Goal: Ask a question: Seek information or help from site administrators or community

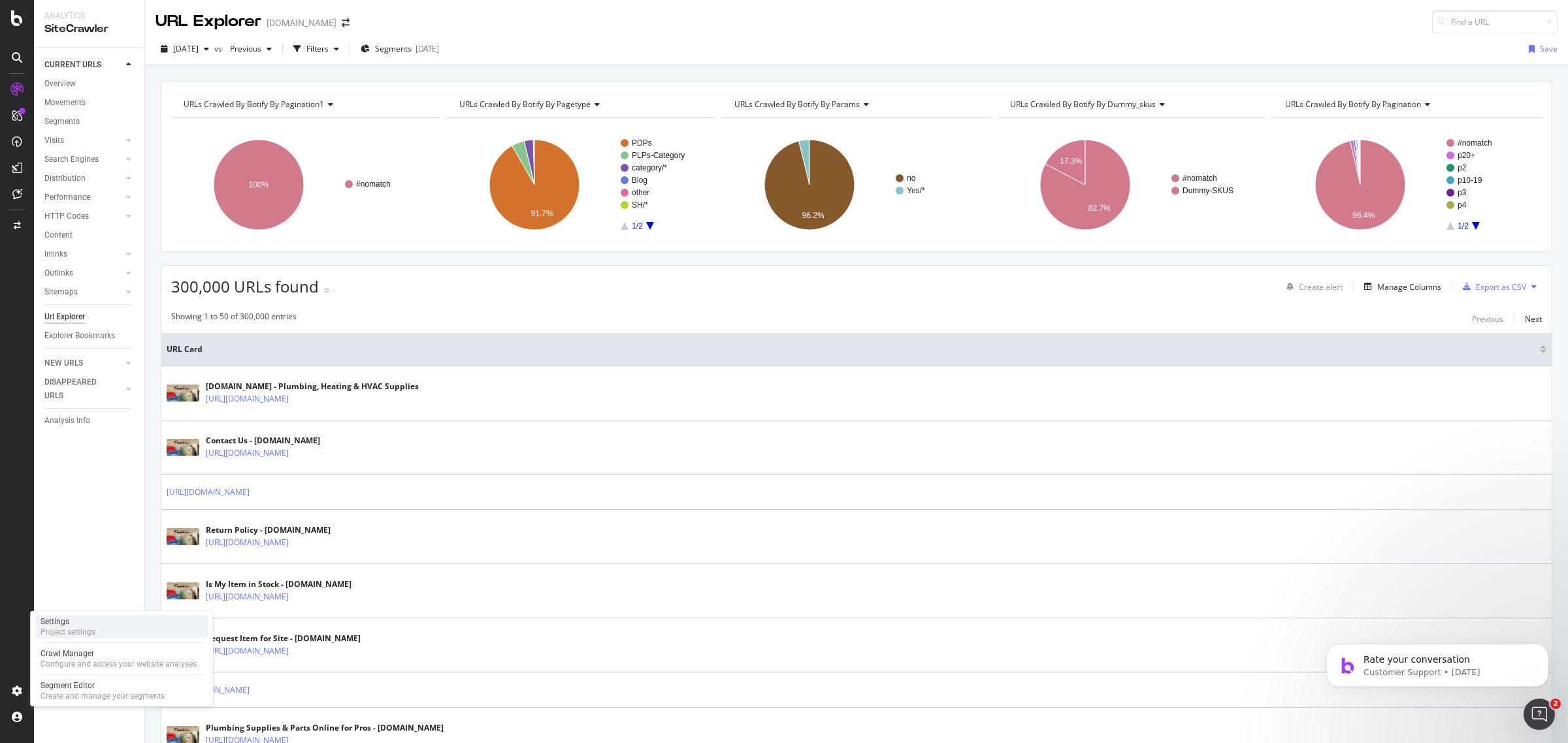
click at [60, 637] on div "Project settings" at bounding box center [67, 632] width 55 height 11
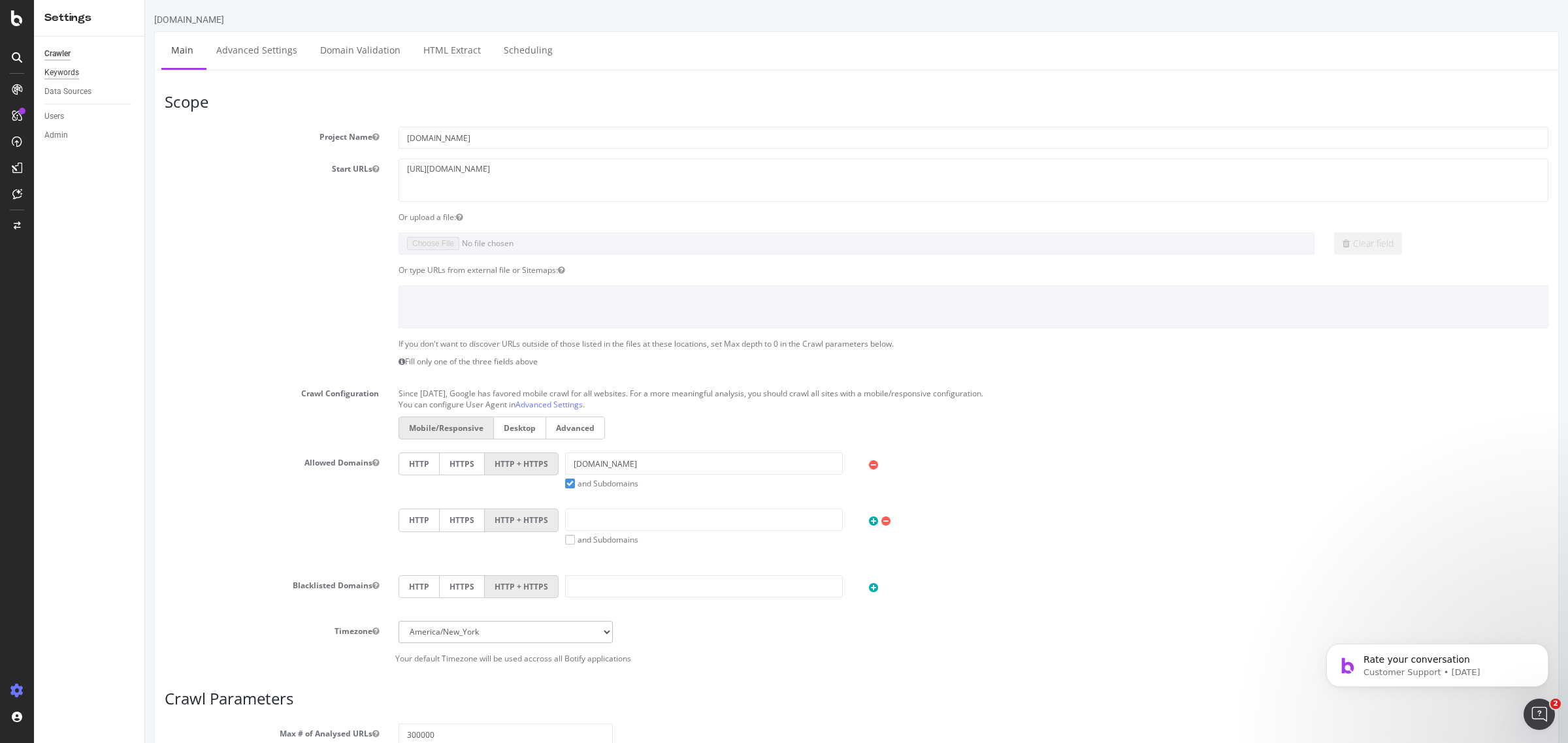
click at [72, 73] on div "Keywords" at bounding box center [62, 73] width 35 height 13
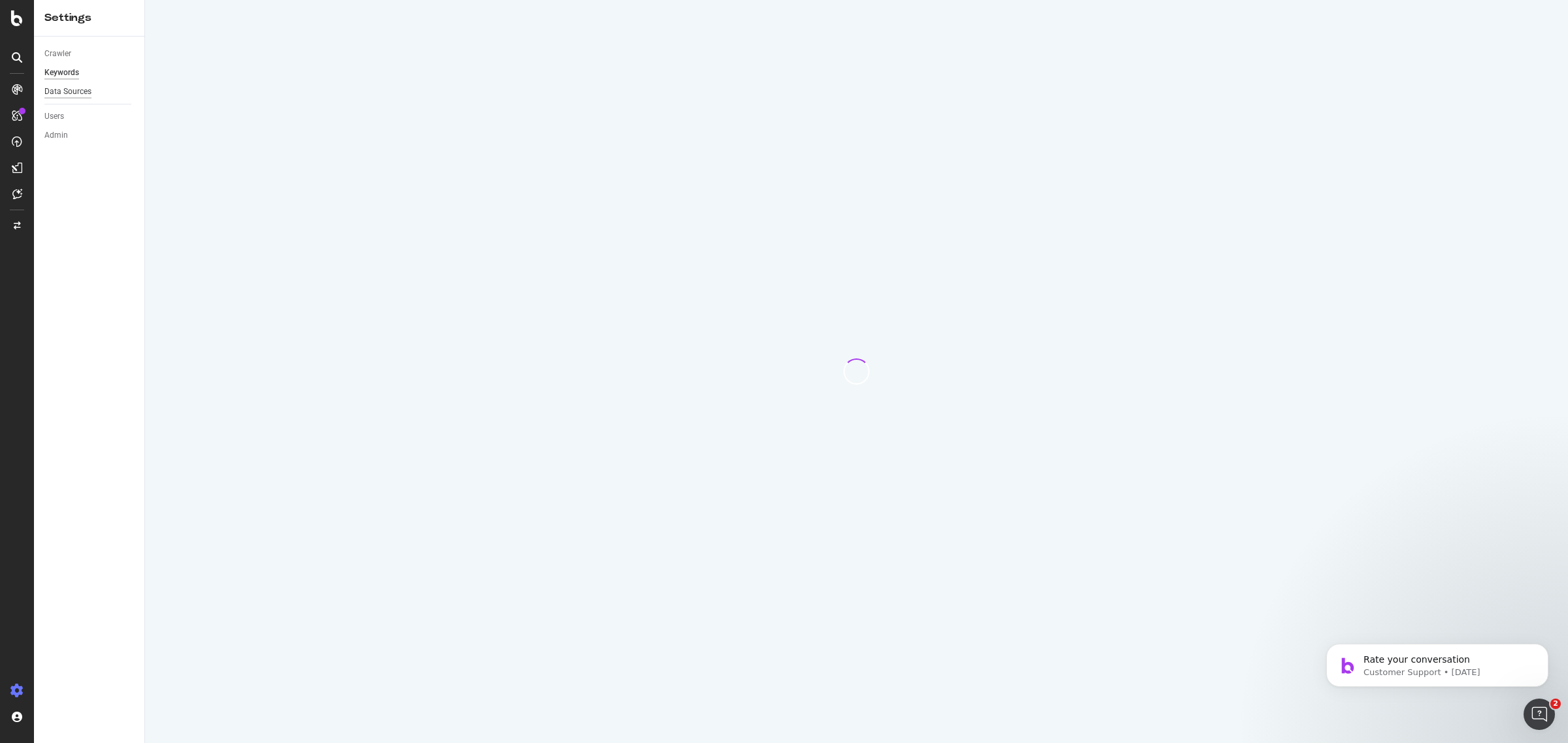
click at [69, 87] on div "Data Sources" at bounding box center [68, 91] width 47 height 13
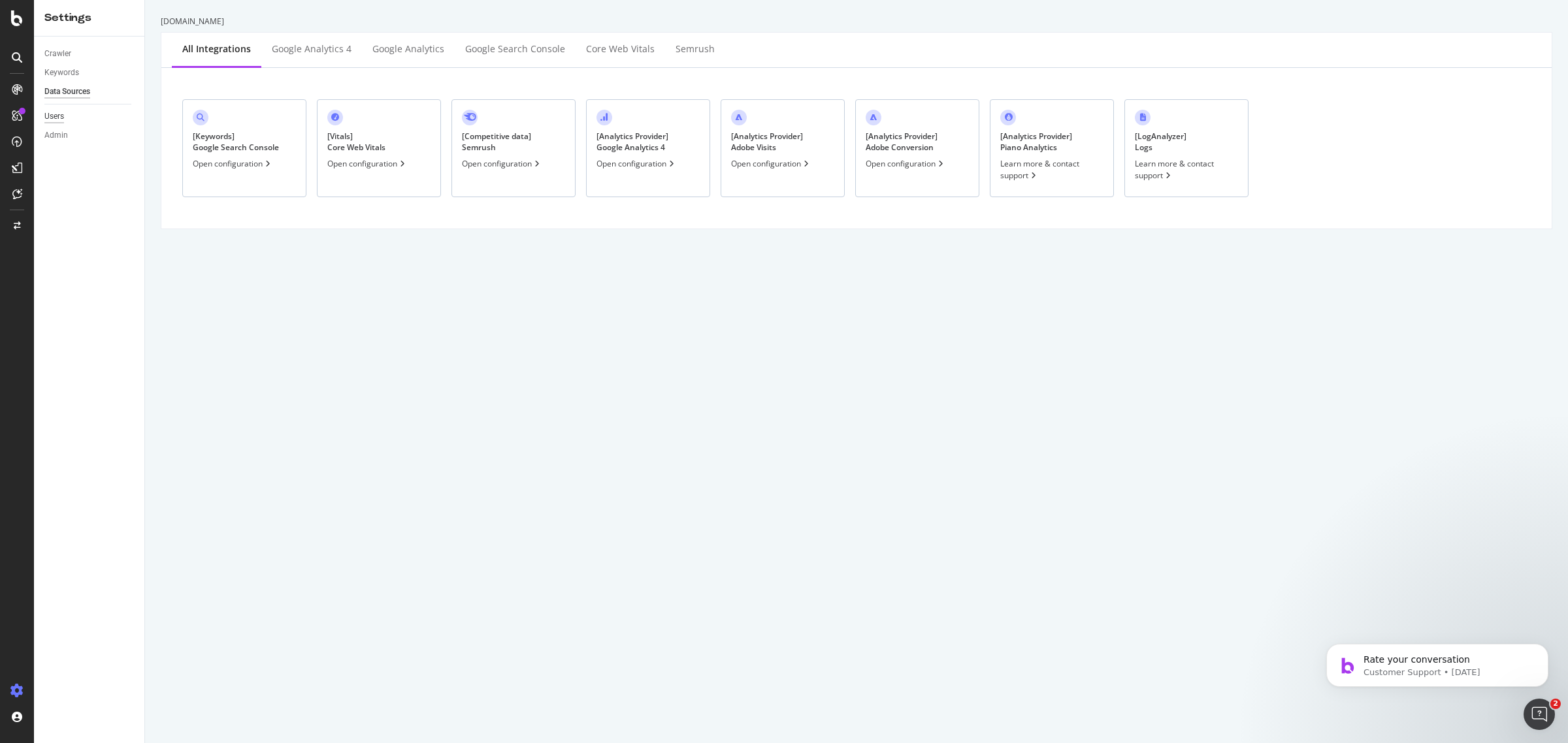
click at [44, 113] on div "Crawler Keywords Data Sources Users Admin" at bounding box center [89, 389] width 110 height 706
click at [47, 113] on div "Users" at bounding box center [55, 116] width 20 height 13
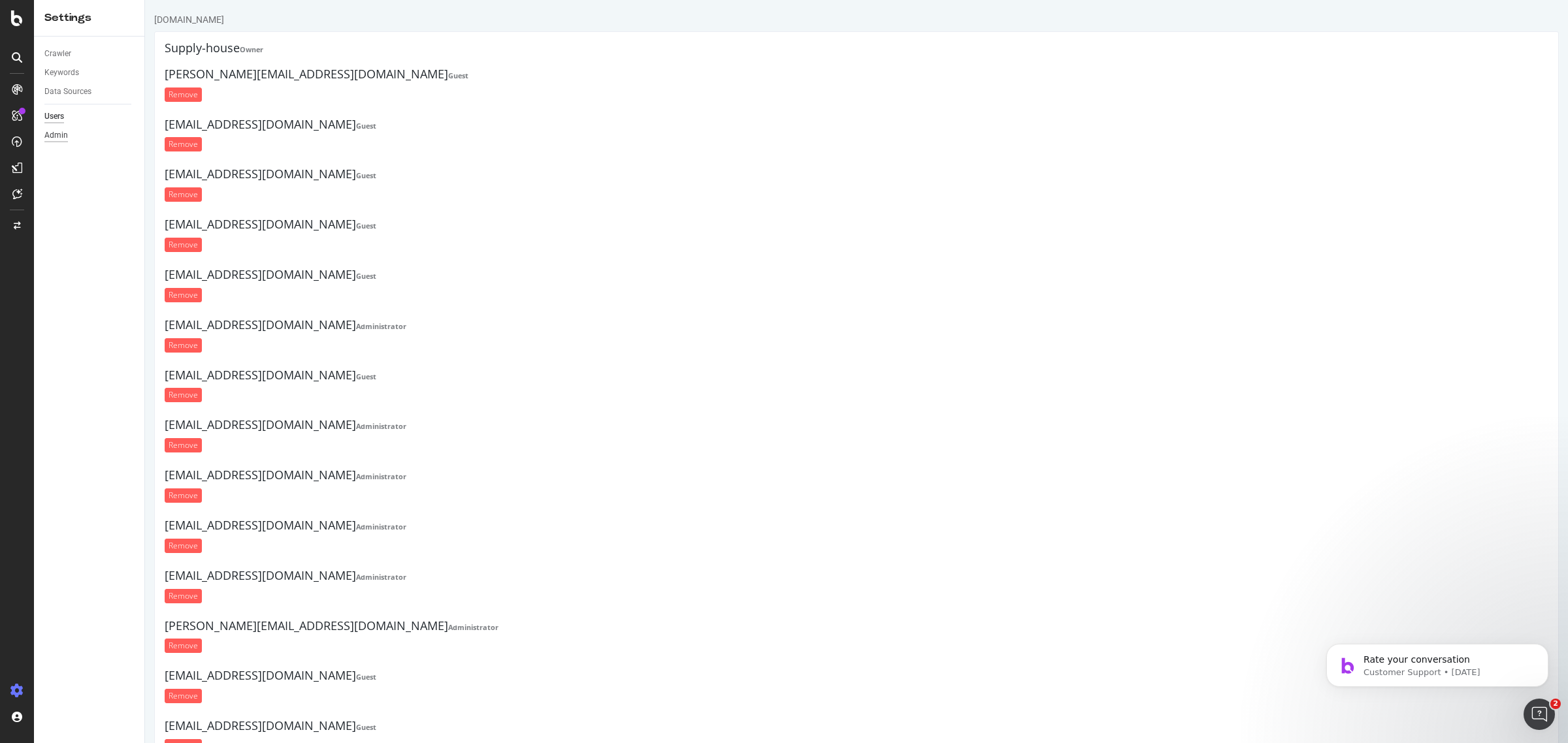
click at [49, 134] on div "Admin" at bounding box center [56, 135] width 23 height 13
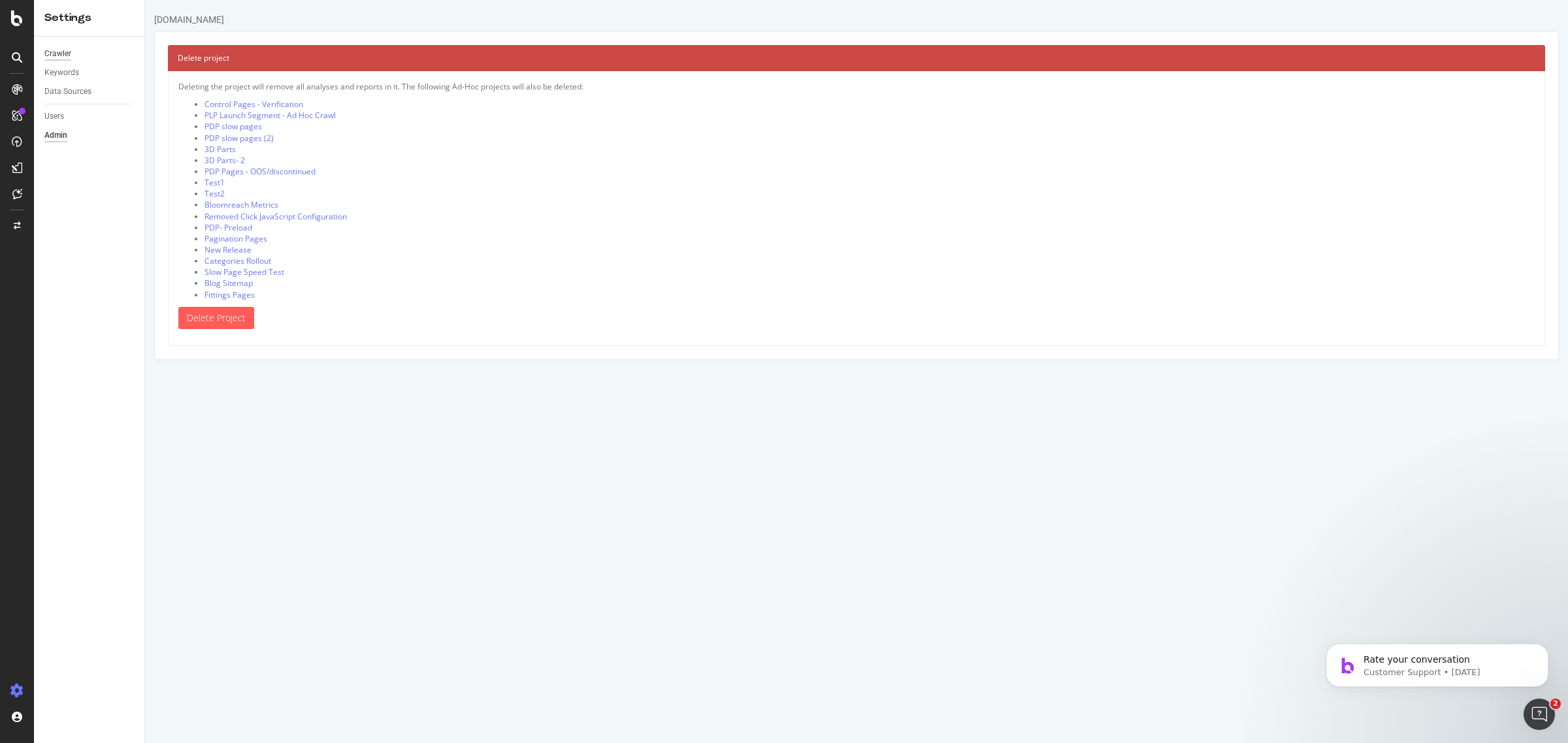
click at [45, 53] on div "Crawler" at bounding box center [58, 54] width 27 height 13
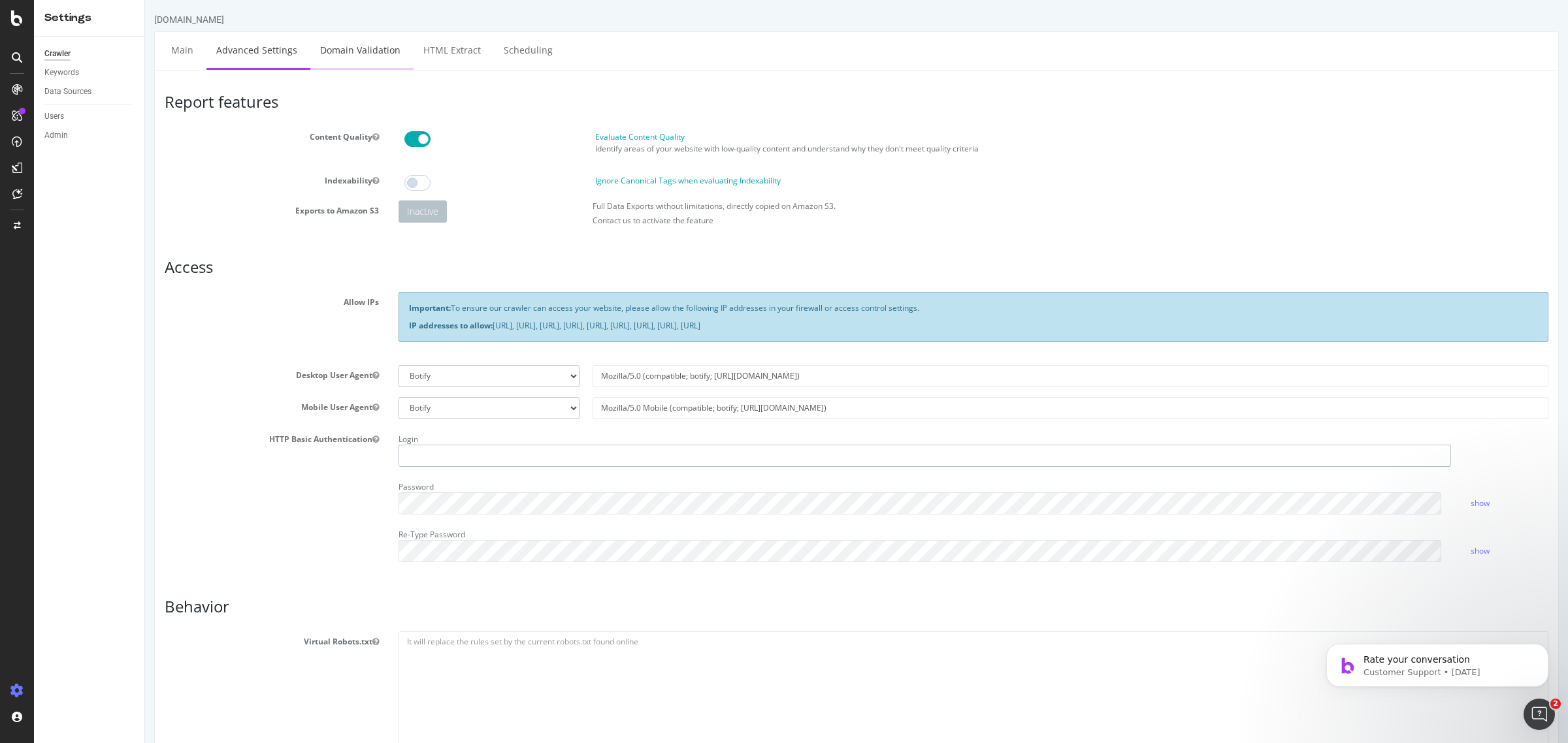
type input "alejandrar@supplyhouse.com"
click at [337, 60] on link "Domain Validation" at bounding box center [361, 50] width 100 height 36
click at [76, 86] on div "Data Sources" at bounding box center [68, 91] width 47 height 13
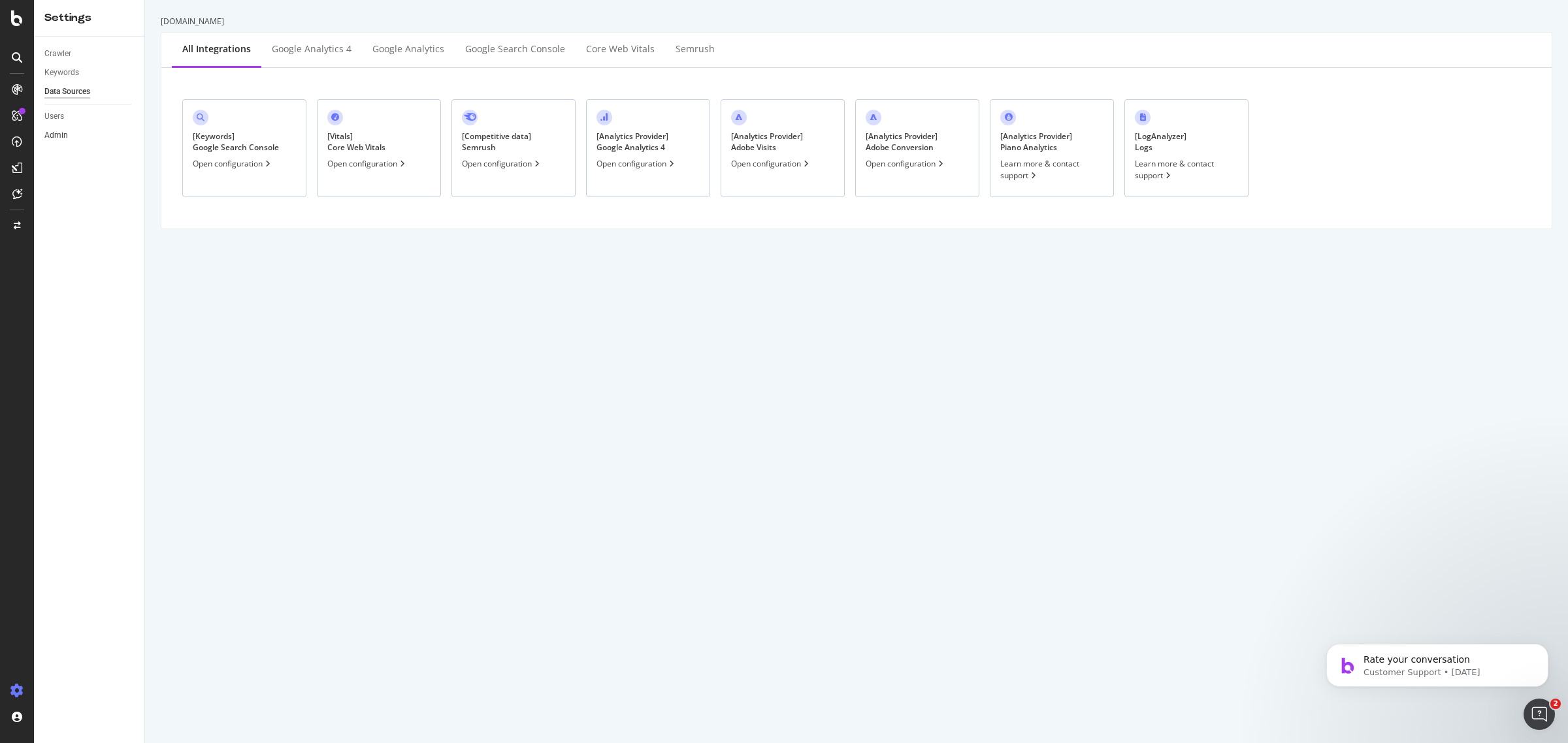
click at [73, 134] on link "Admin" at bounding box center [90, 135] width 90 height 13
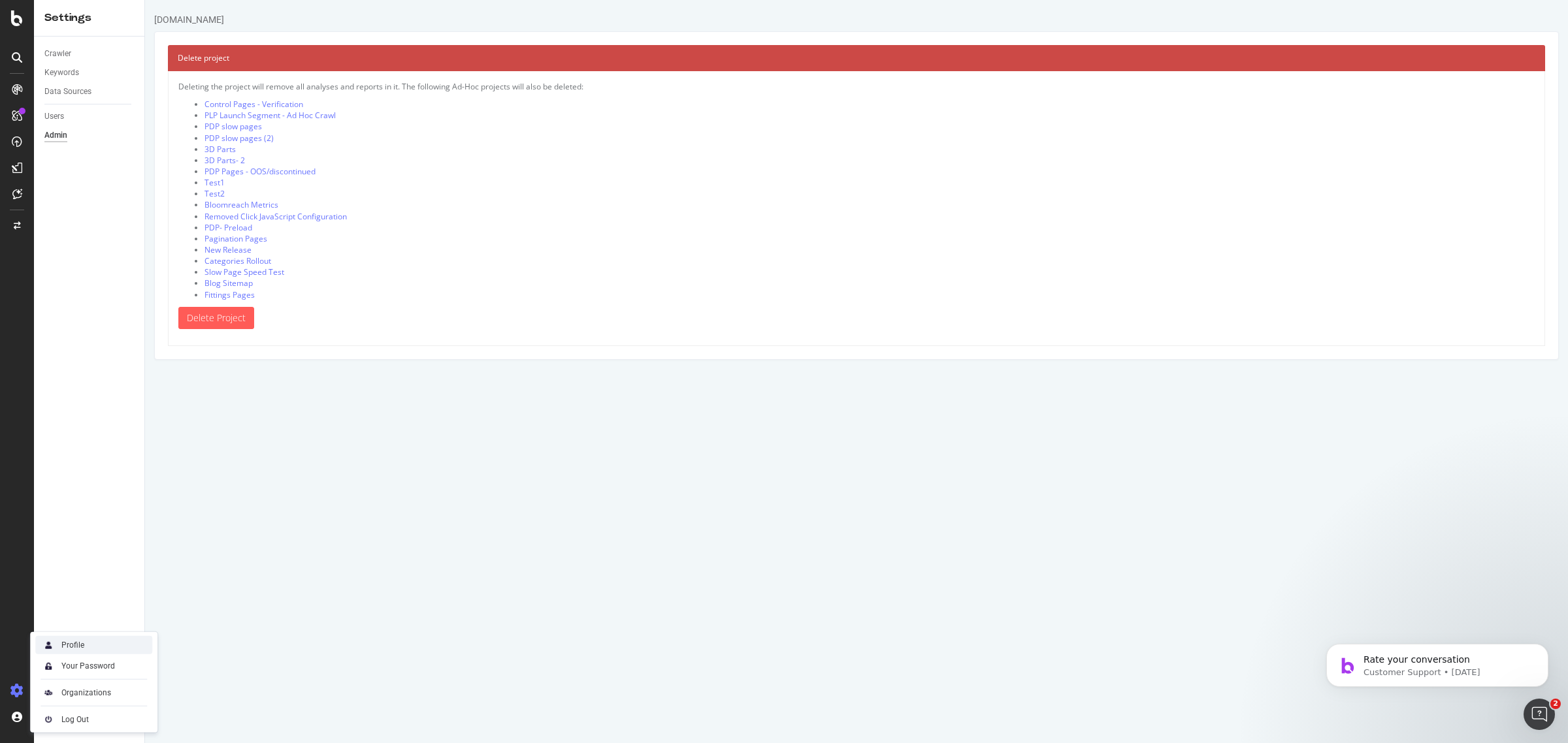
click at [93, 644] on div "Profile" at bounding box center [93, 645] width 117 height 18
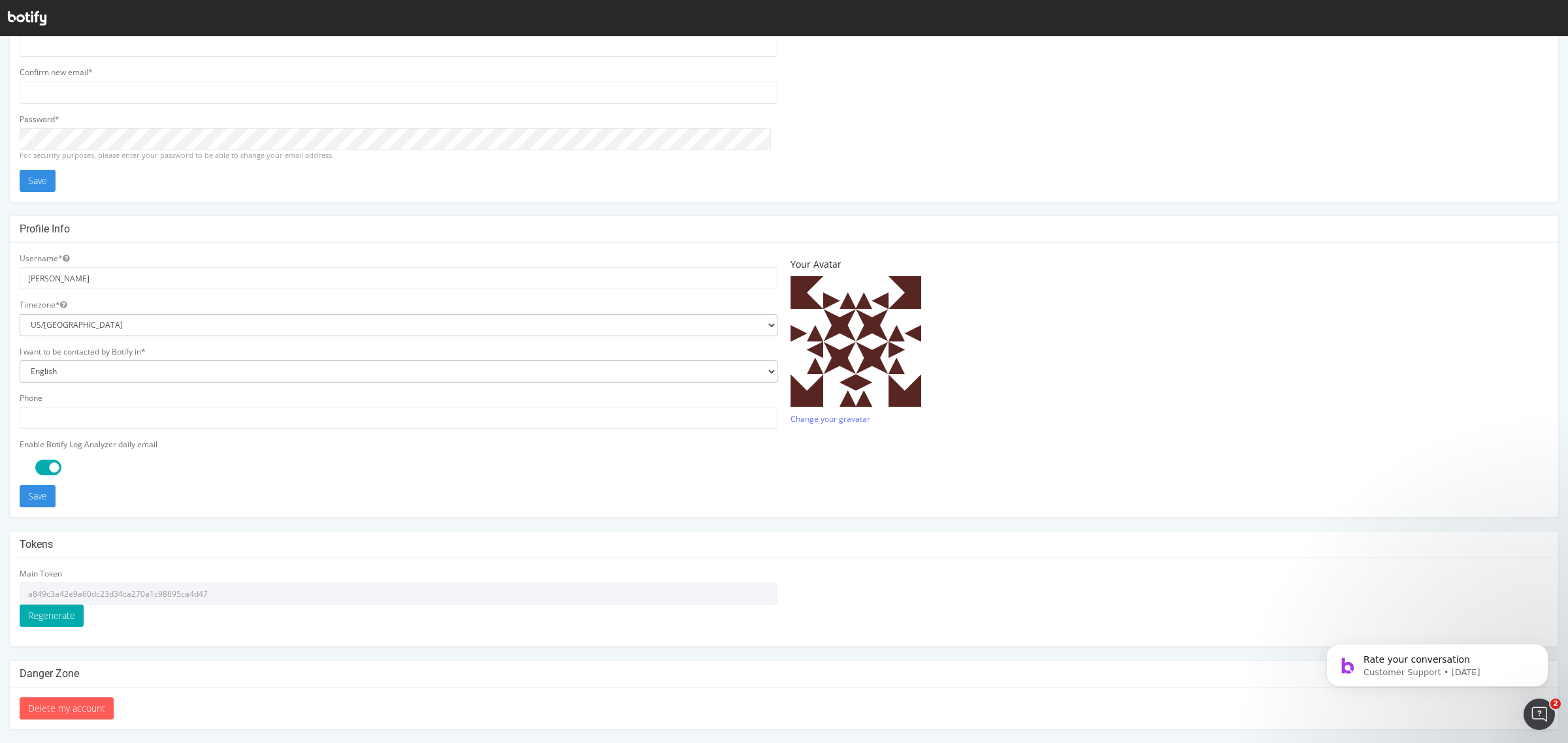
scroll to position [117, 0]
type input "alejandrar@supplyhouse.com"
click at [146, 598] on input "a849c3a42e9a60dc23d34ca270a1c98695ca4d47" at bounding box center [398, 594] width 758 height 22
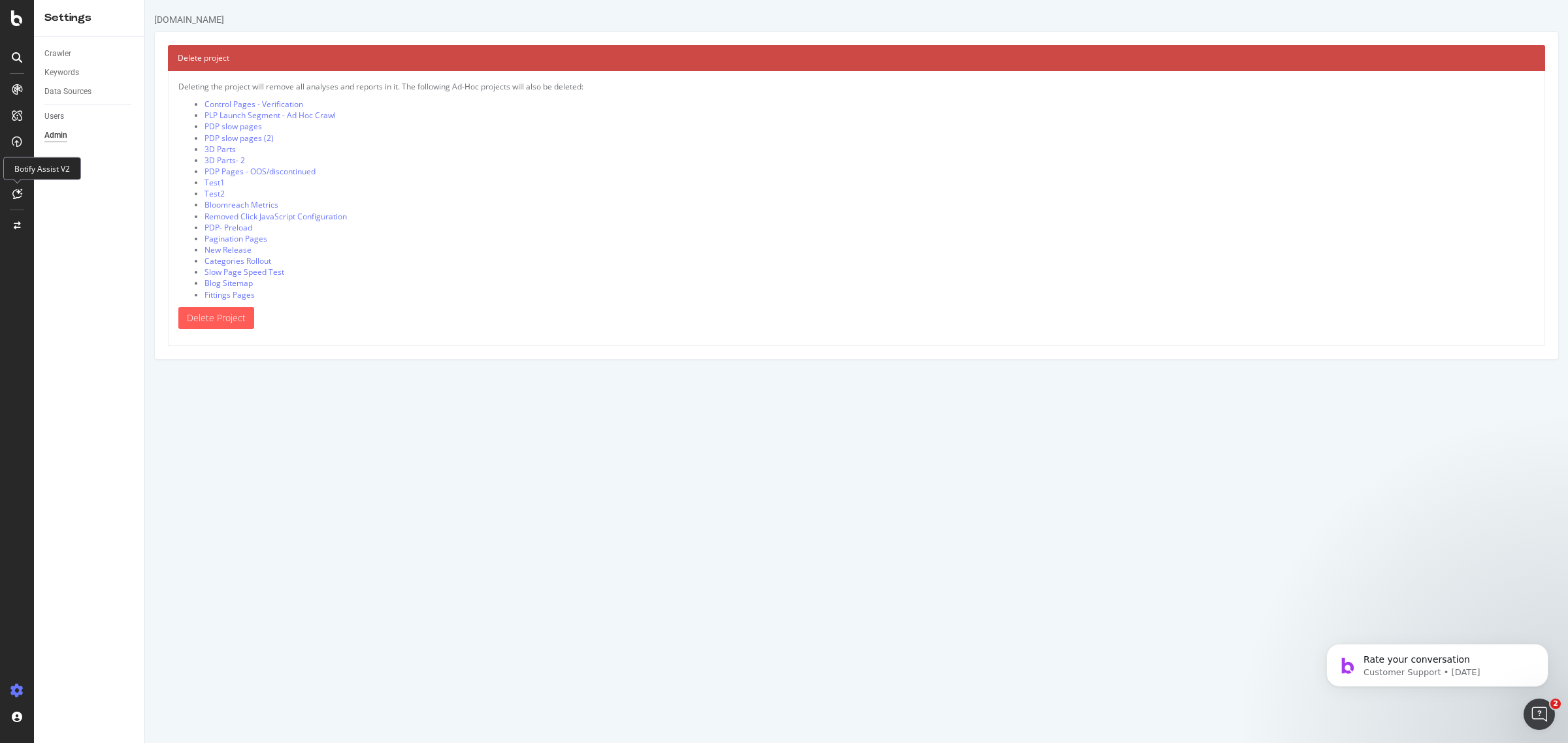
click at [17, 194] on icon at bounding box center [17, 194] width 10 height 11
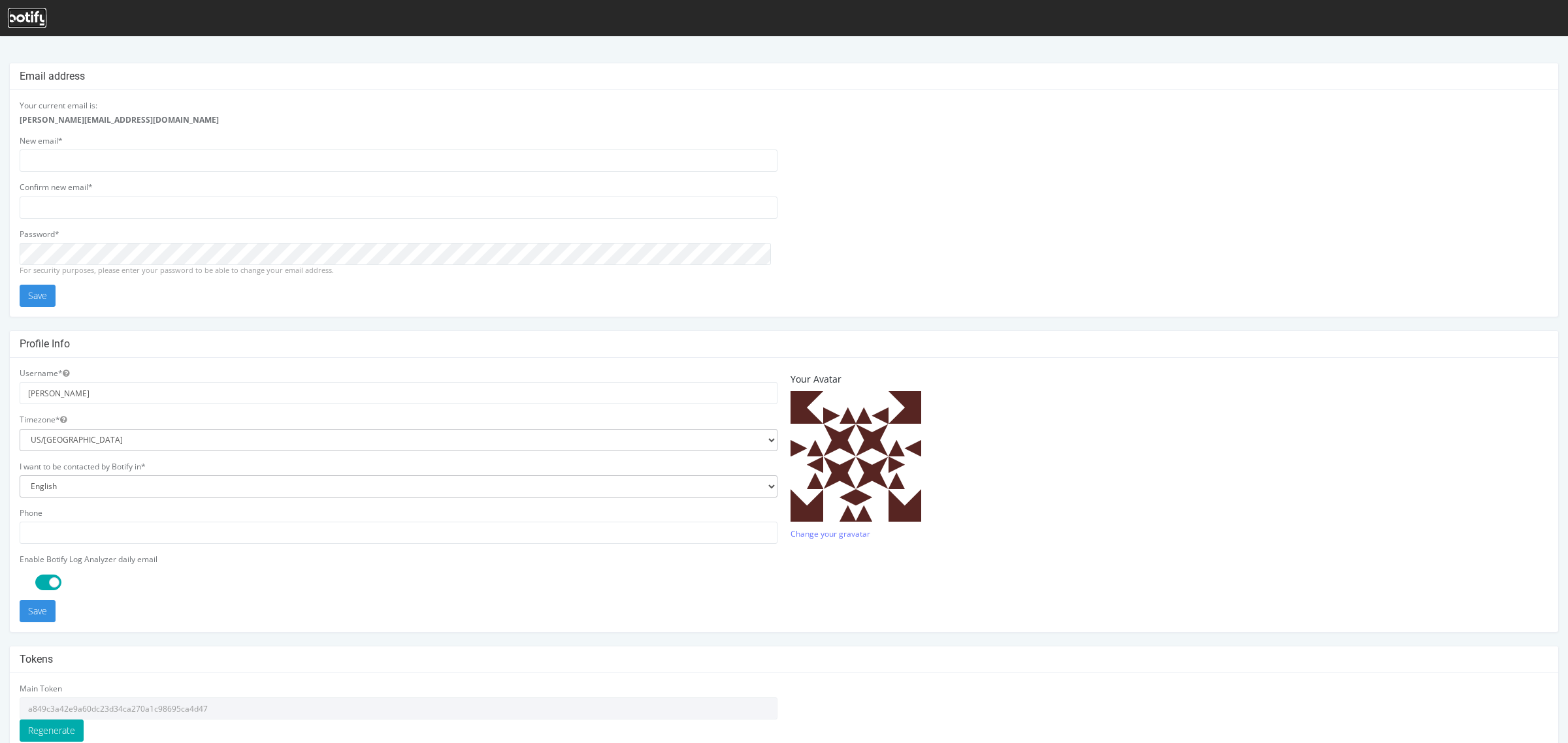
click at [11, 16] on icon at bounding box center [27, 18] width 39 height 14
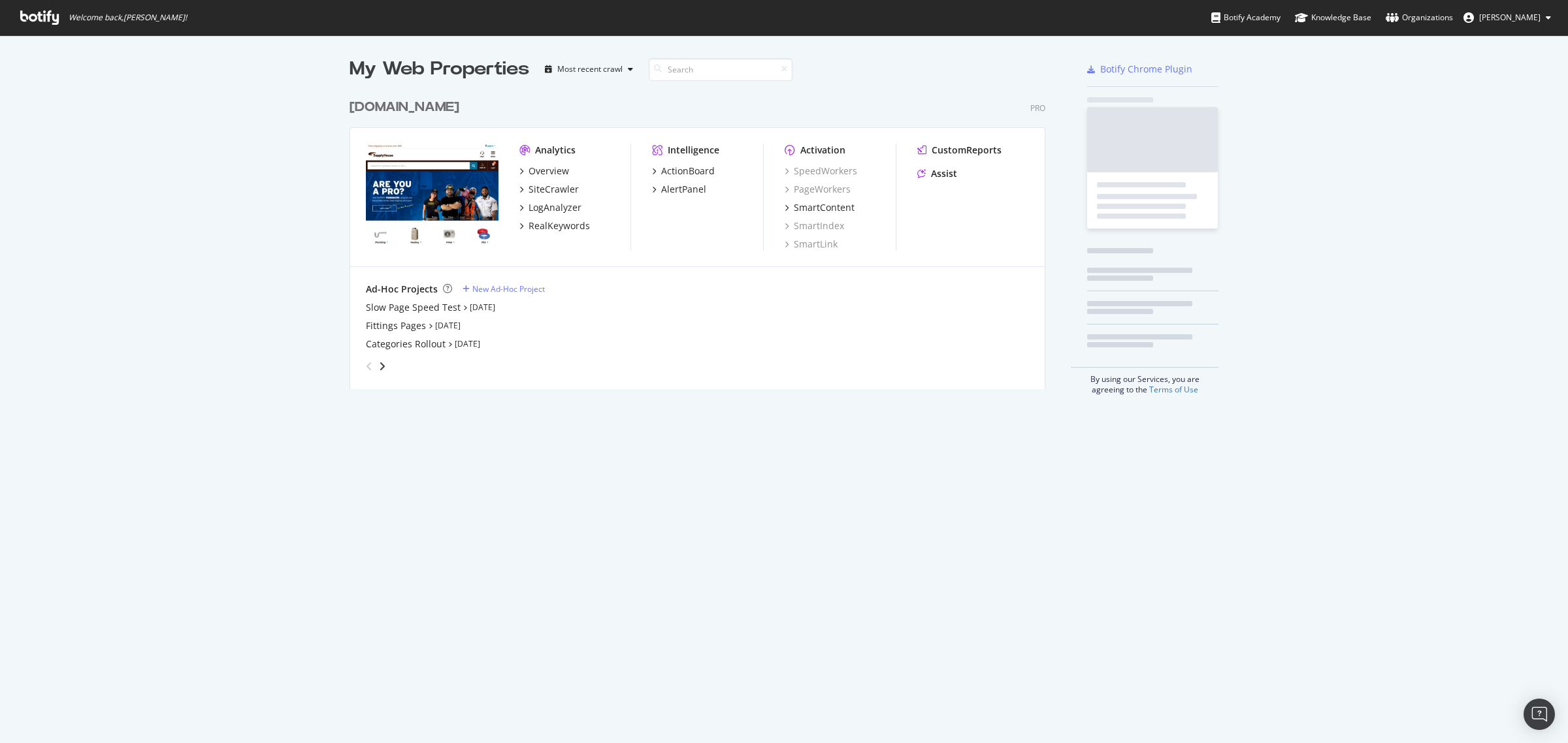
scroll to position [295, 699]
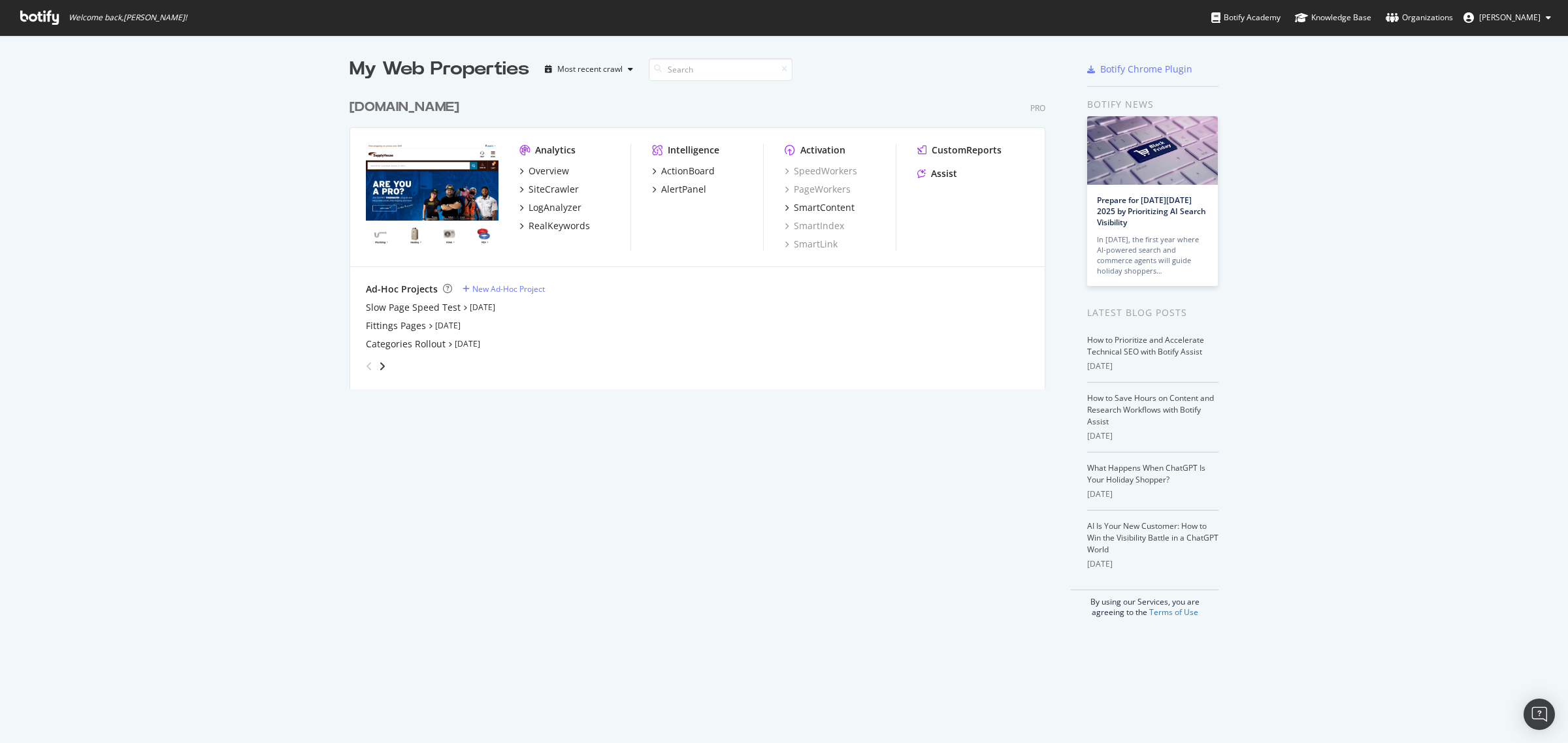
click at [404, 111] on div "[DOMAIN_NAME]" at bounding box center [404, 107] width 110 height 19
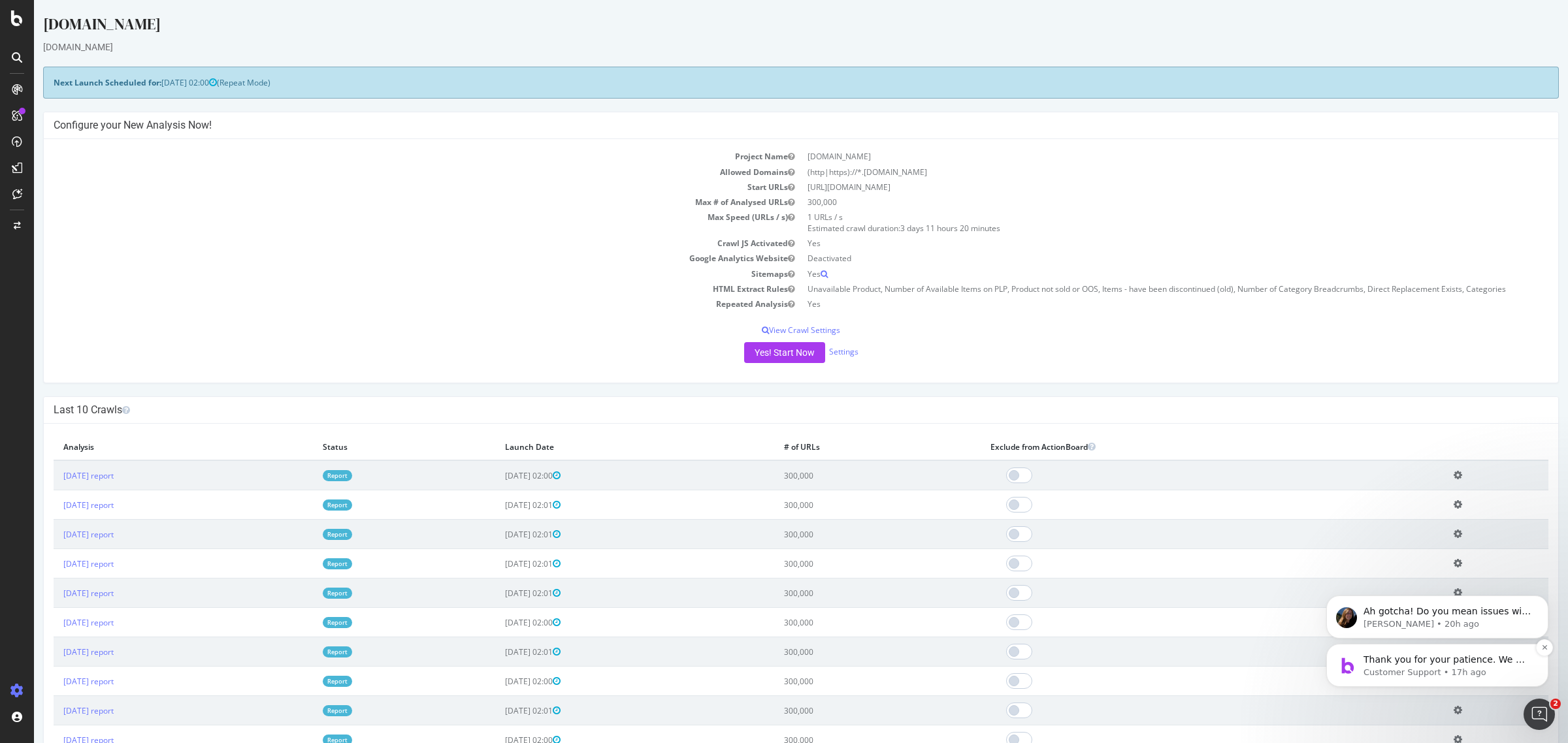
click at [1435, 651] on div "Thank you for your patience. We will try to get back to you as soon as possible…" at bounding box center [1437, 665] width 222 height 43
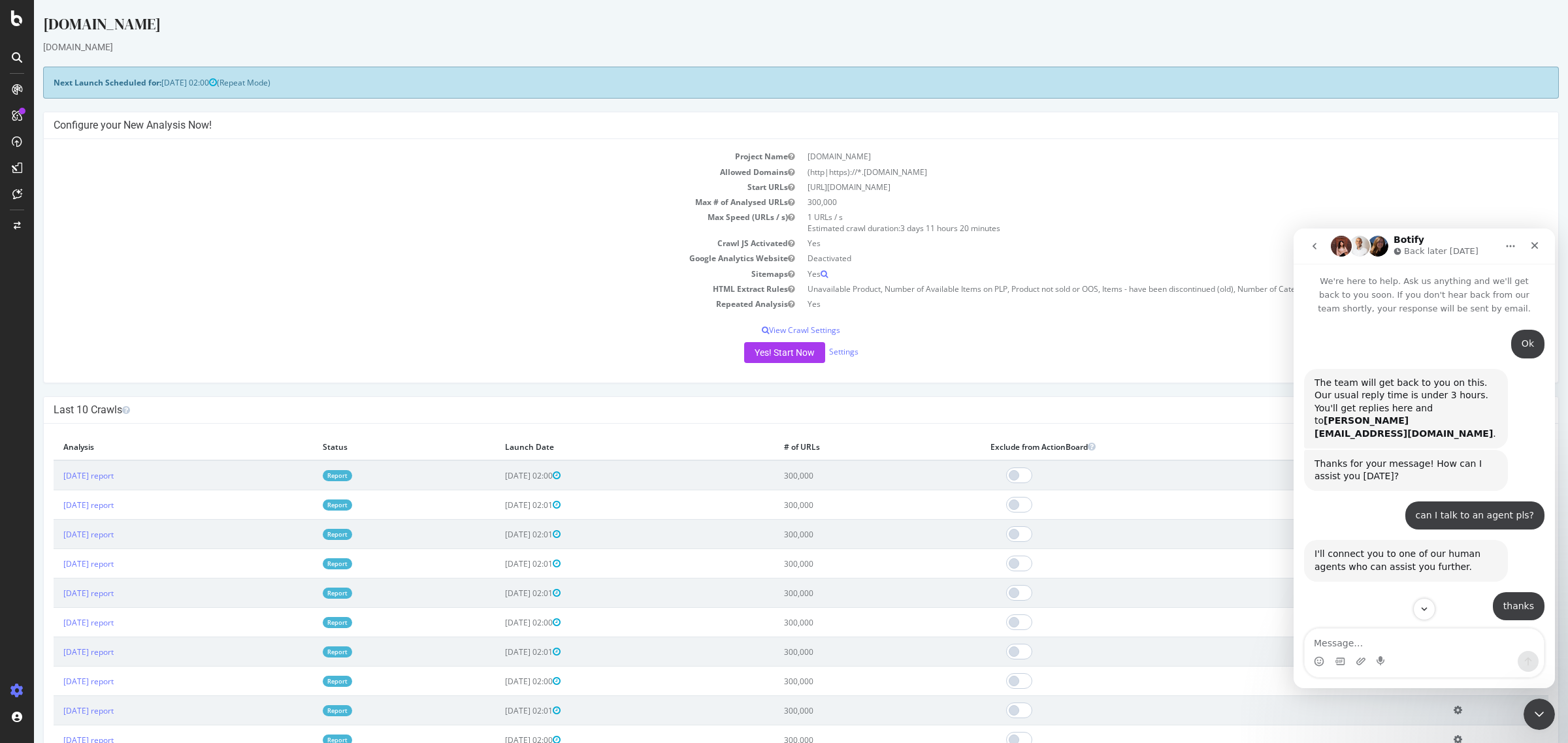
scroll to position [79, 0]
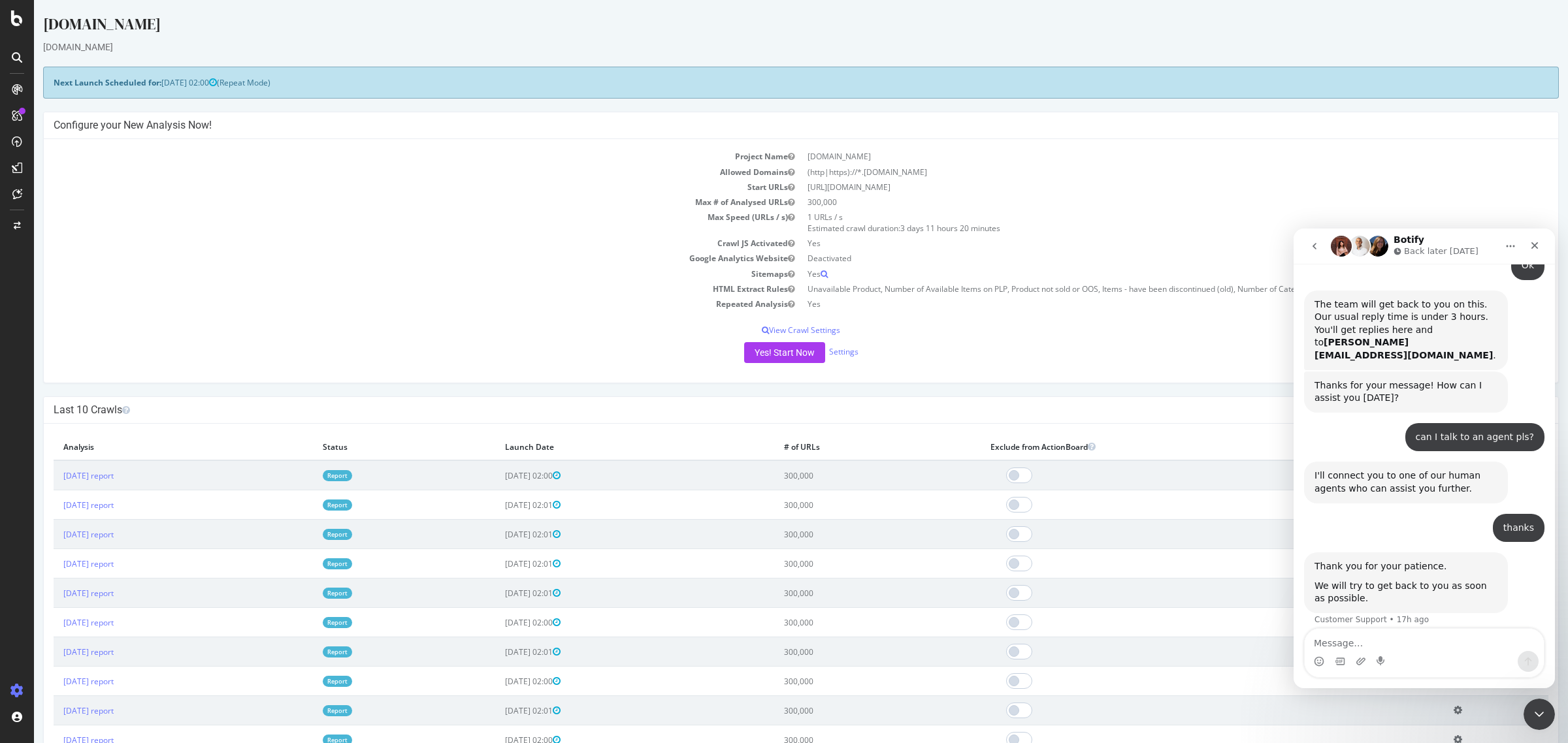
click at [1320, 248] on button "go back" at bounding box center [1315, 246] width 25 height 25
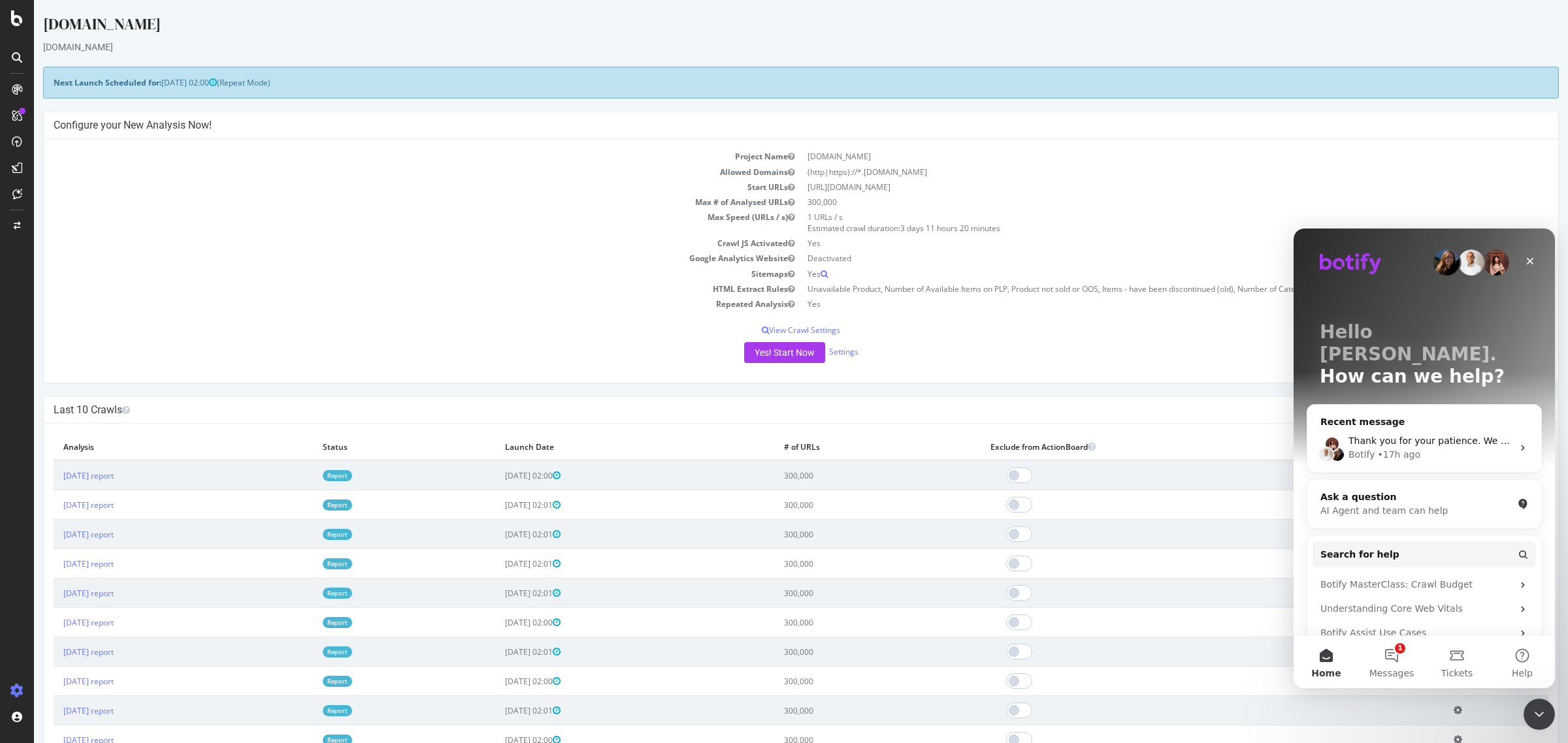
scroll to position [0, 0]
click at [1402, 682] on button "1 Messages" at bounding box center [1391, 662] width 65 height 52
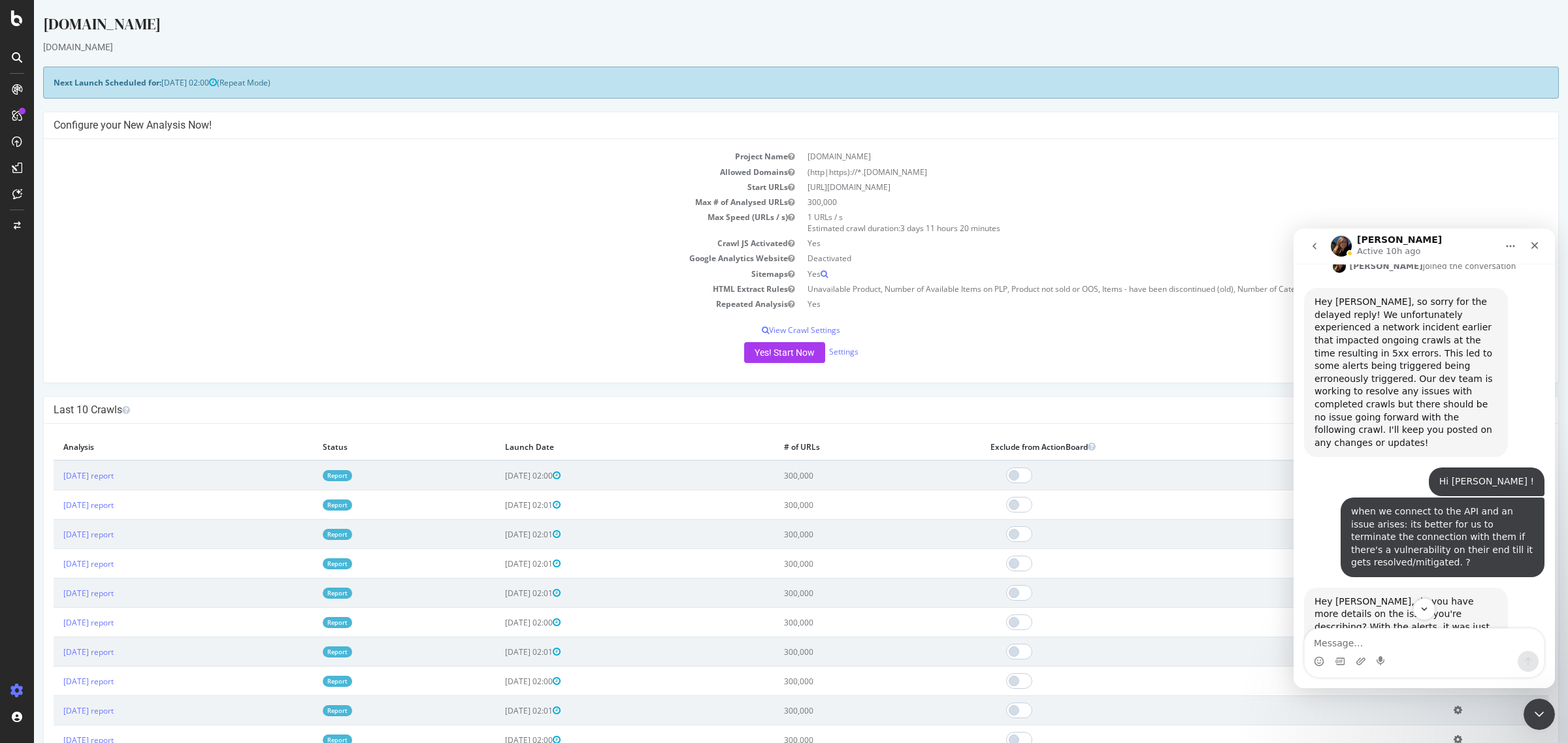
scroll to position [1797, 0]
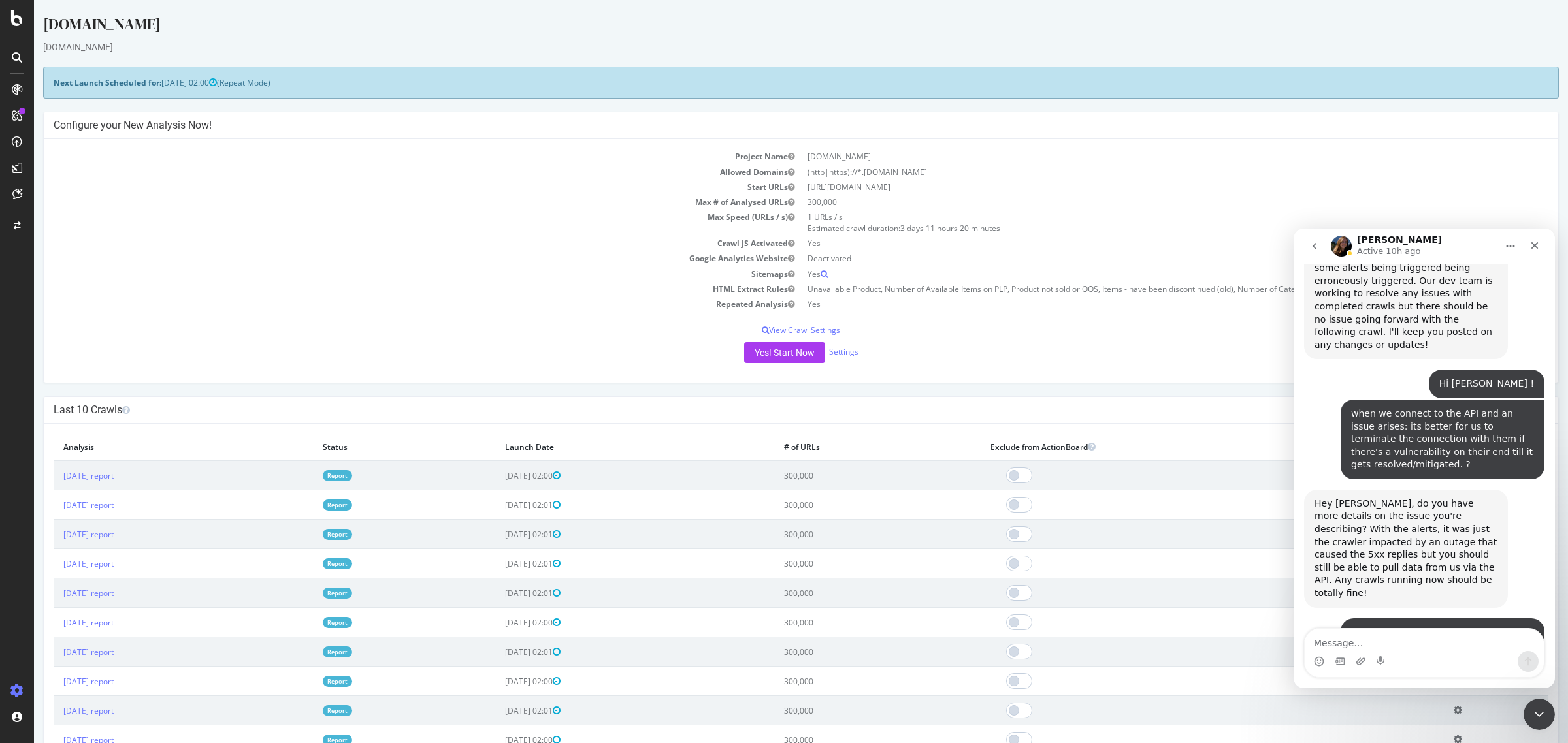
click at [1396, 648] on textarea "Message…" at bounding box center [1424, 640] width 239 height 22
type textarea "d"
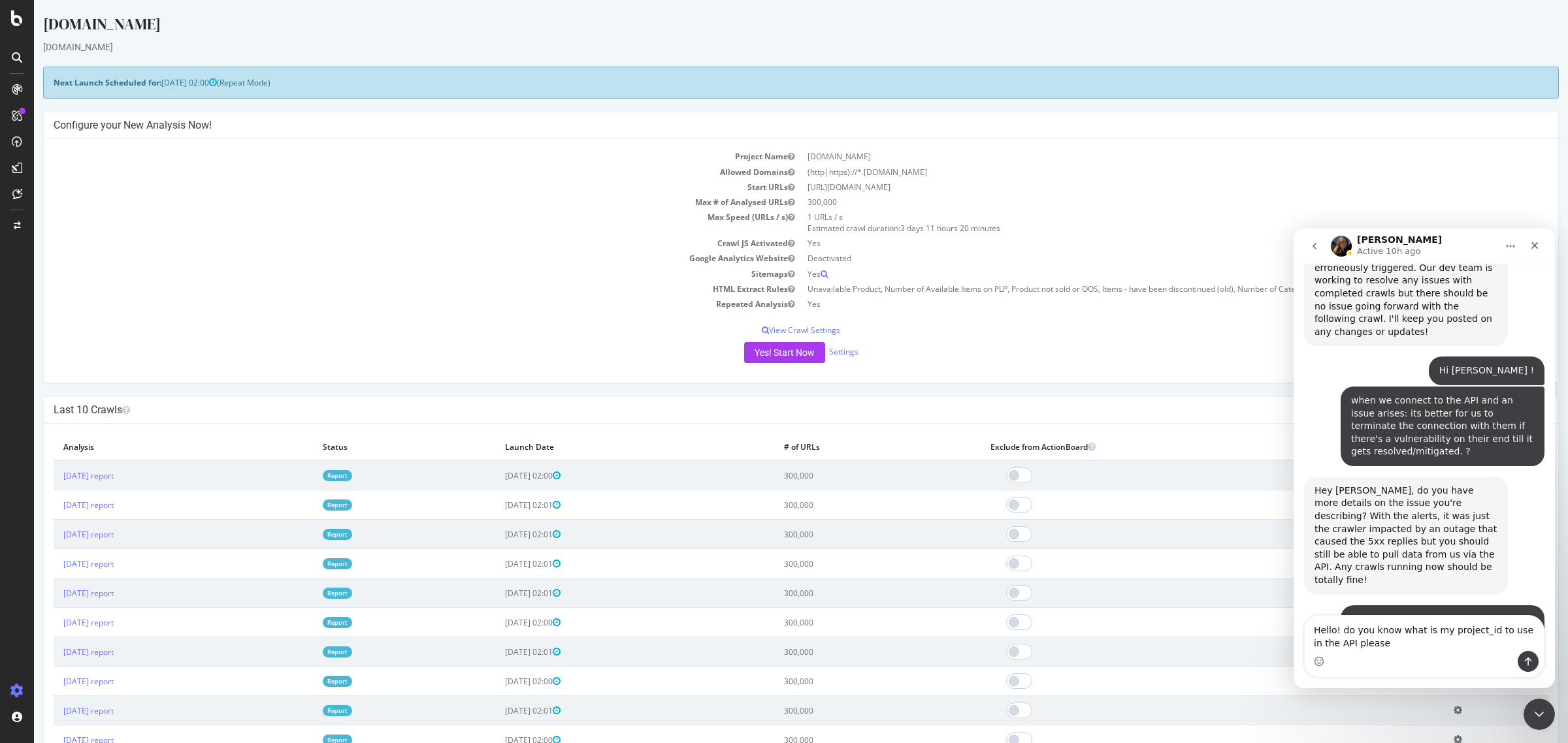
type textarea "Hello! do you know what is my project_id to use in the API please?"
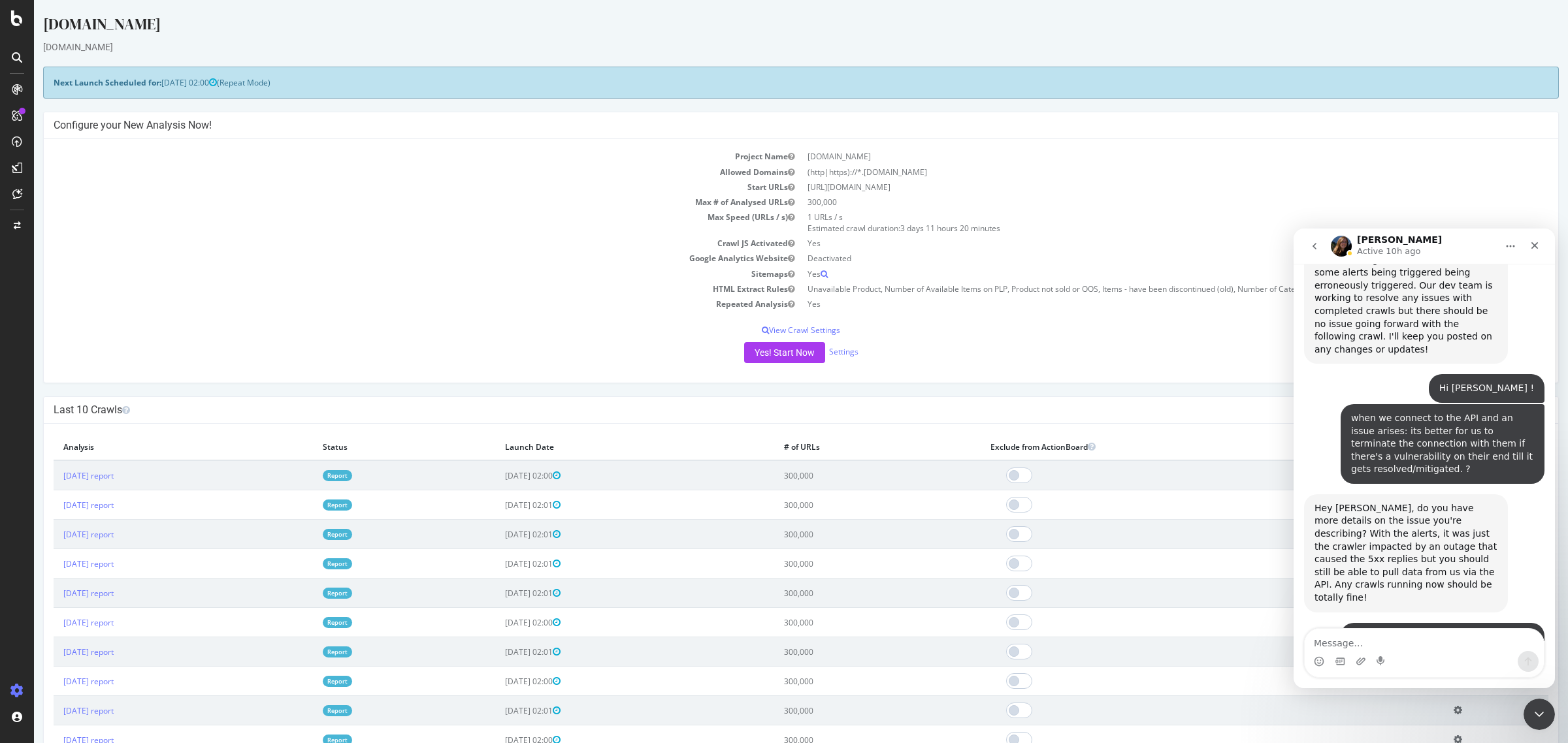
scroll to position [1884, 0]
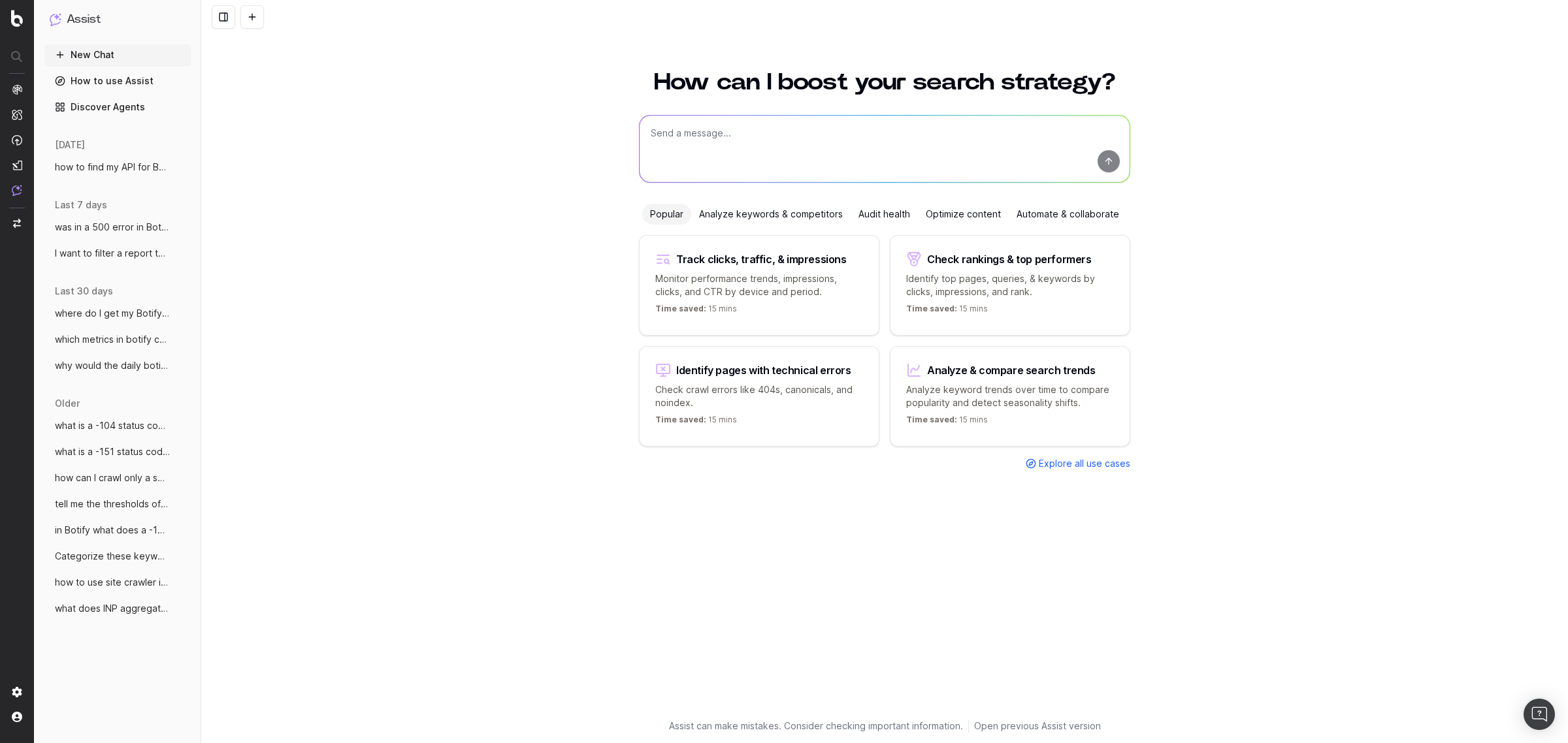
click at [771, 168] on textarea at bounding box center [884, 149] width 490 height 66
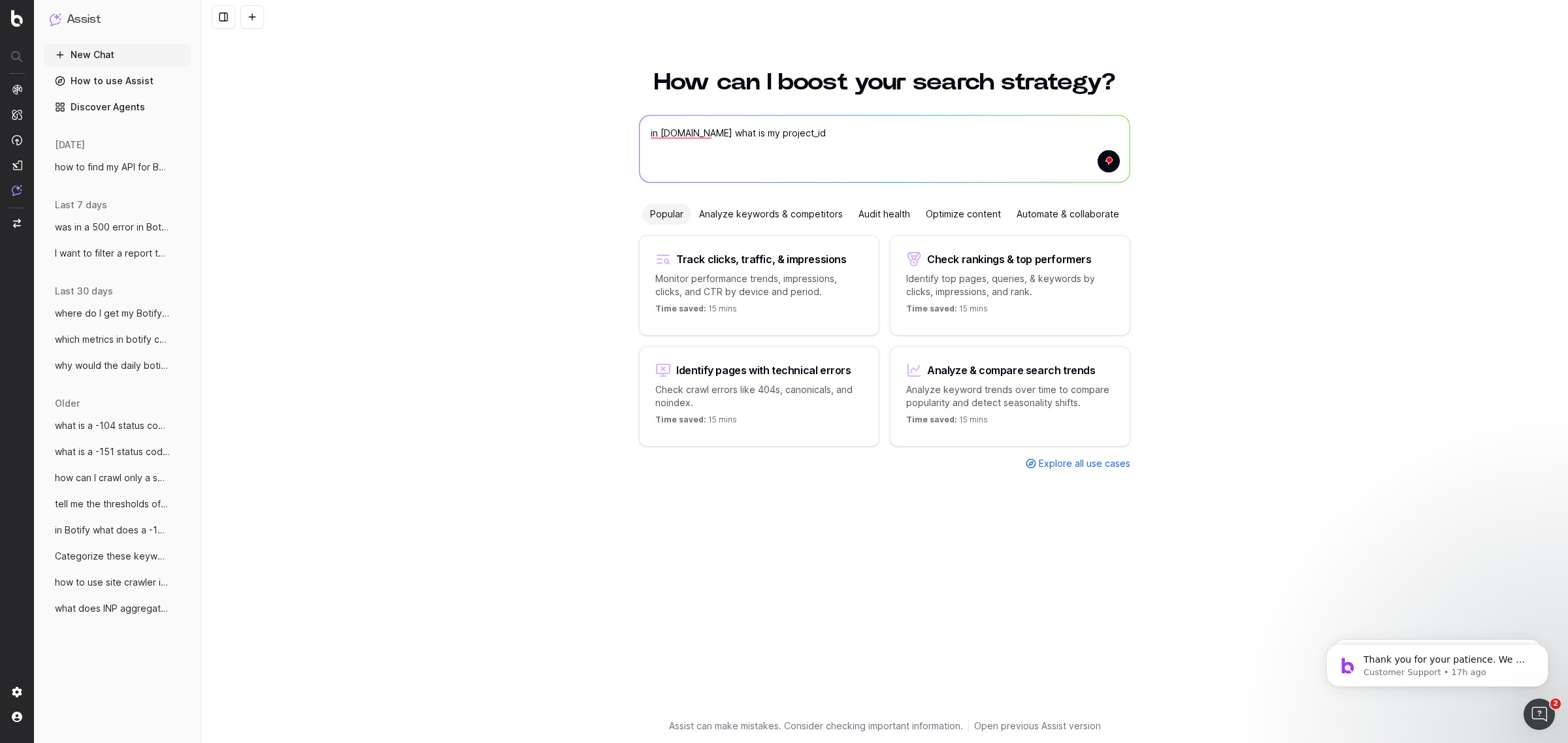
type textarea "in [DOMAIN_NAME] what is my project_id?"
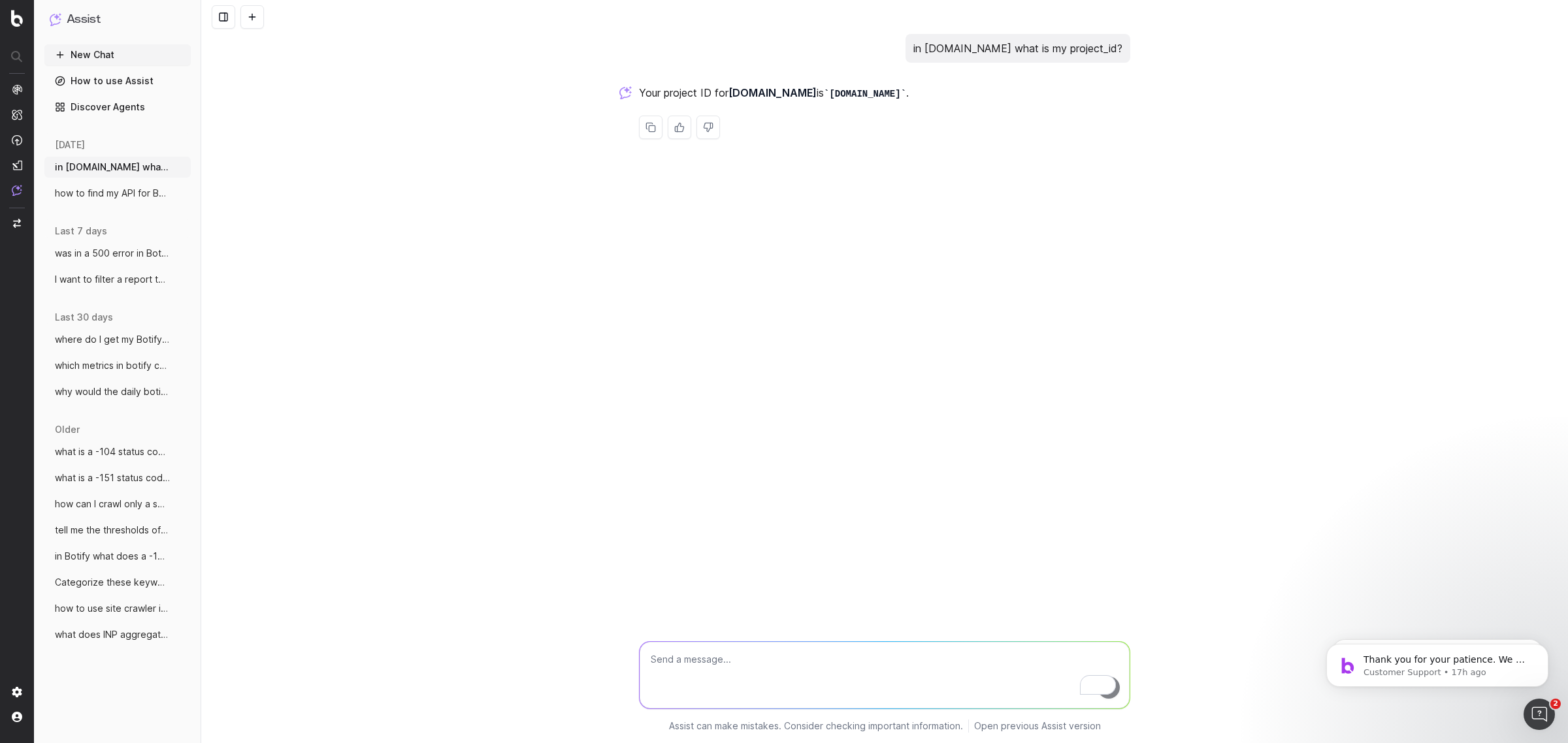
drag, startPoint x: 936, startPoint y: 91, endPoint x: 842, endPoint y: 101, distance: 94.5
click at [842, 101] on p "Your project ID for [DOMAIN_NAME] is [DOMAIN_NAME] ." at bounding box center [885, 92] width 492 height 19
copy code "[DOMAIN_NAME]"
click at [12, 26] on img at bounding box center [16, 18] width 12 height 17
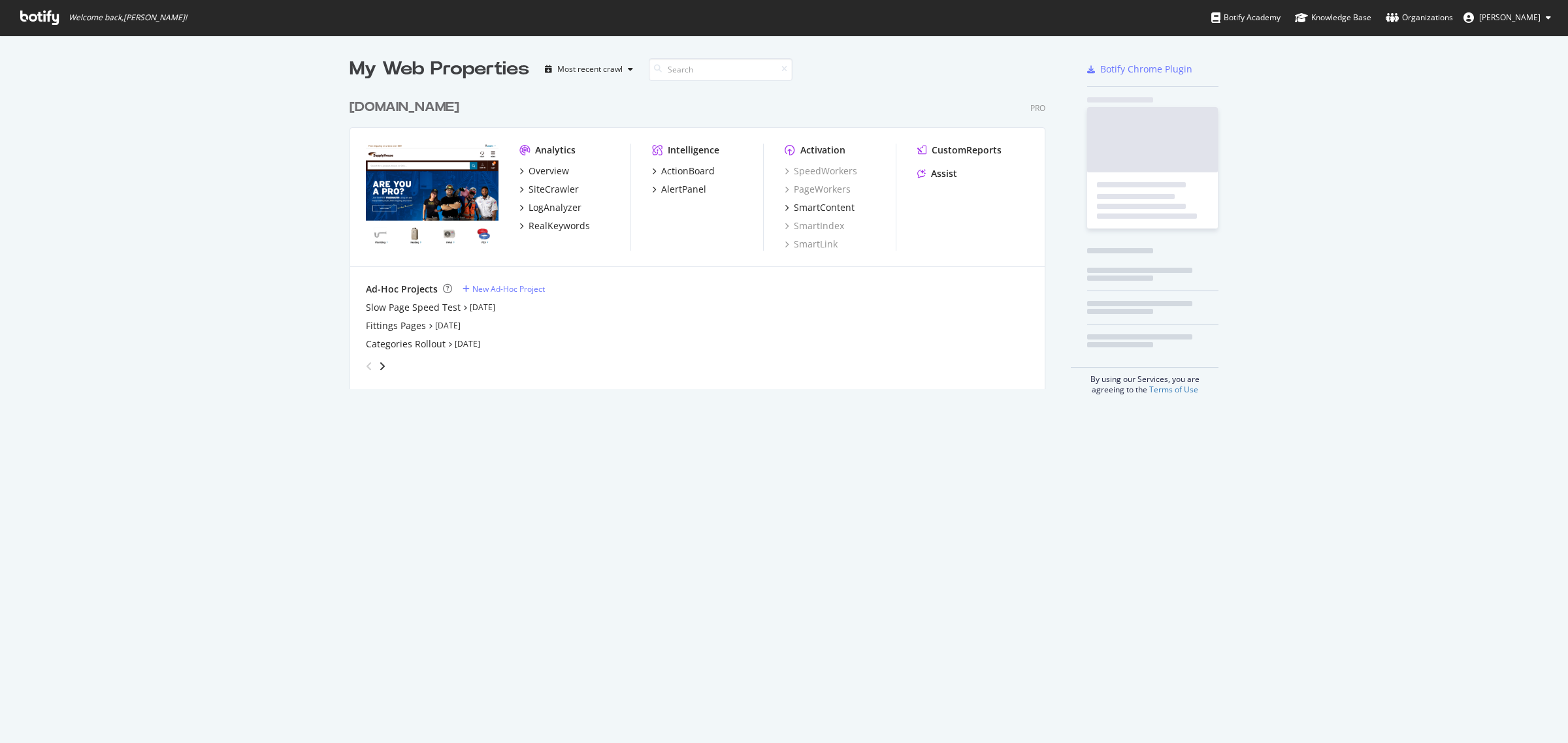
scroll to position [731, 1555]
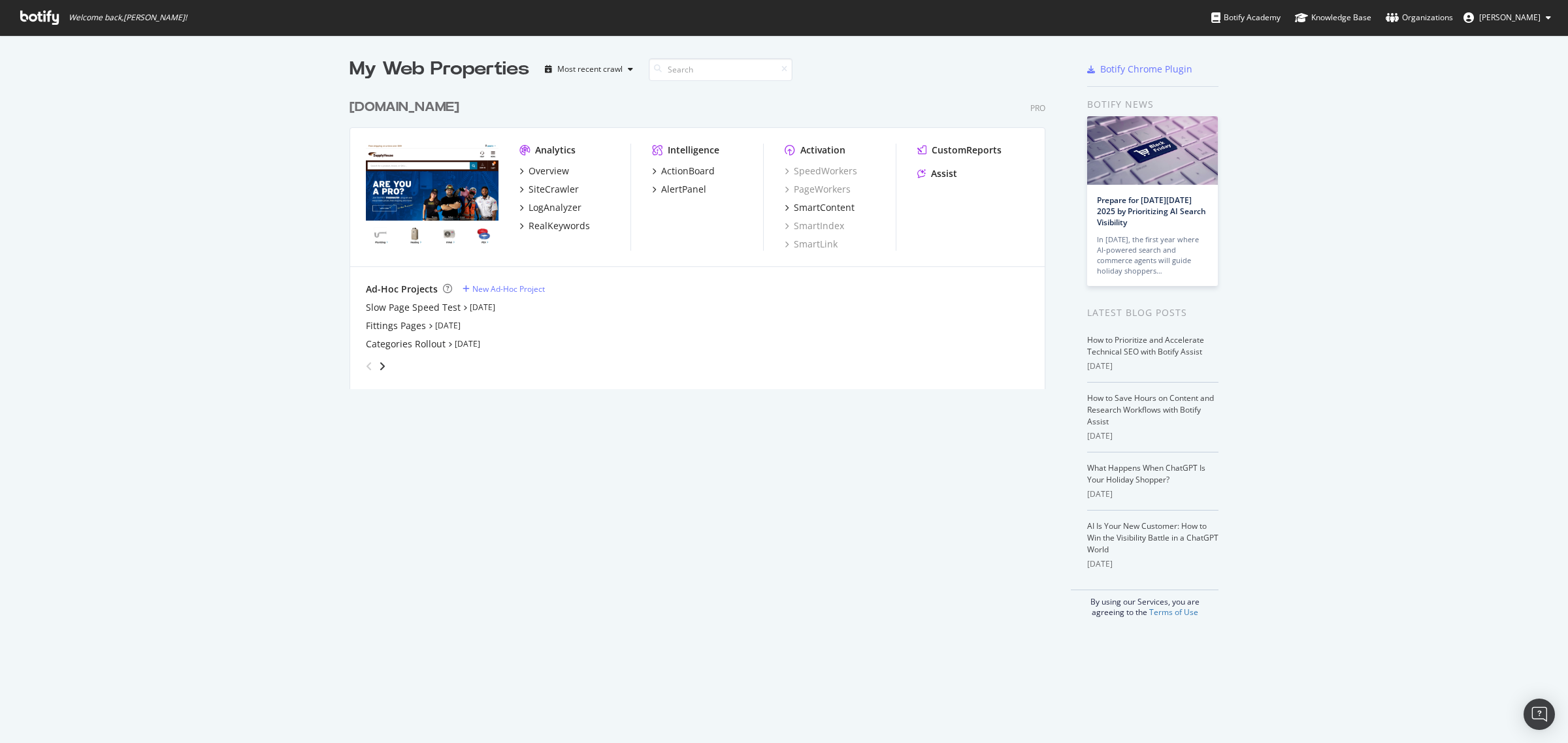
click at [425, 111] on div "[DOMAIN_NAME]" at bounding box center [404, 107] width 110 height 19
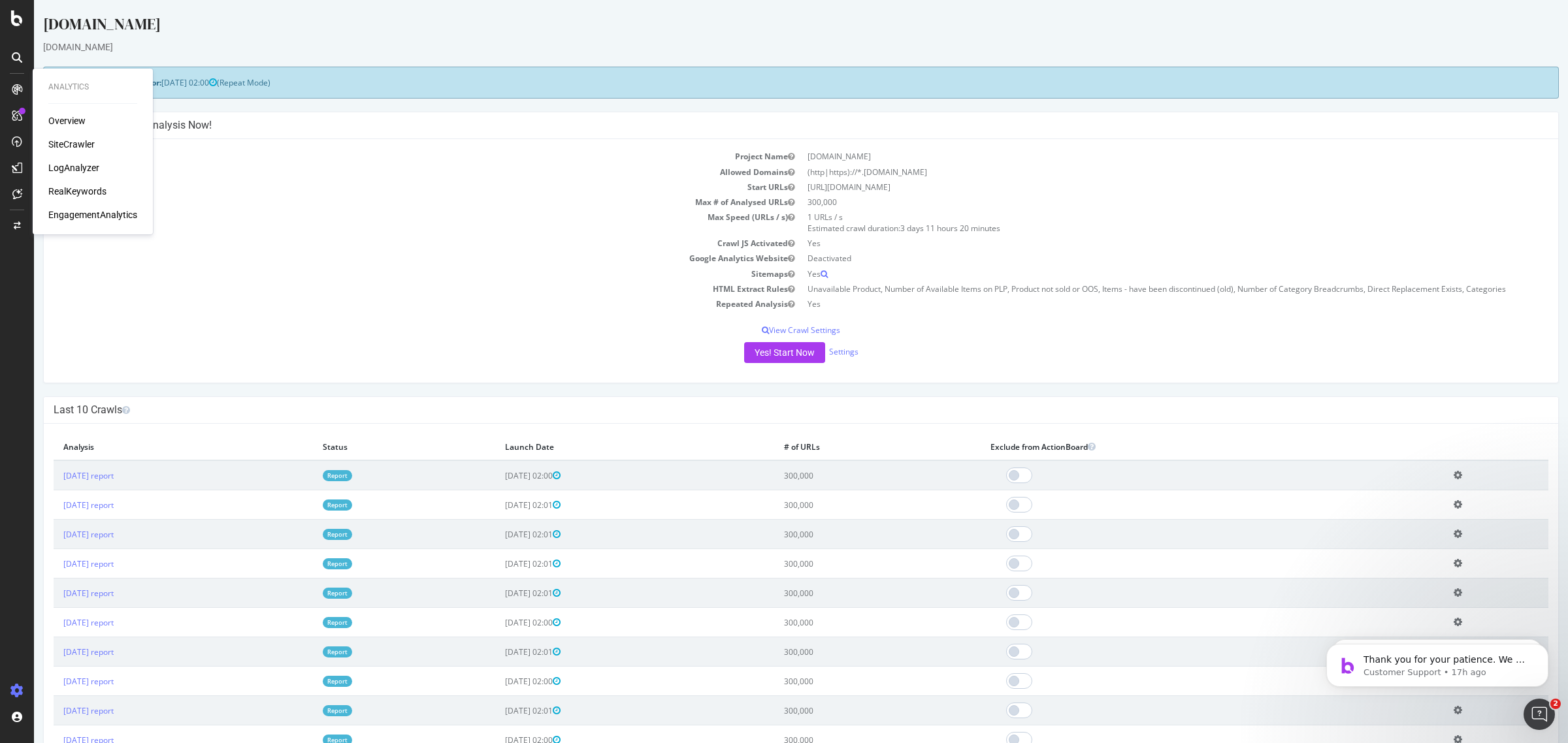
click at [73, 187] on div "RealKeywords" at bounding box center [77, 191] width 58 height 13
